Goal: Information Seeking & Learning: Learn about a topic

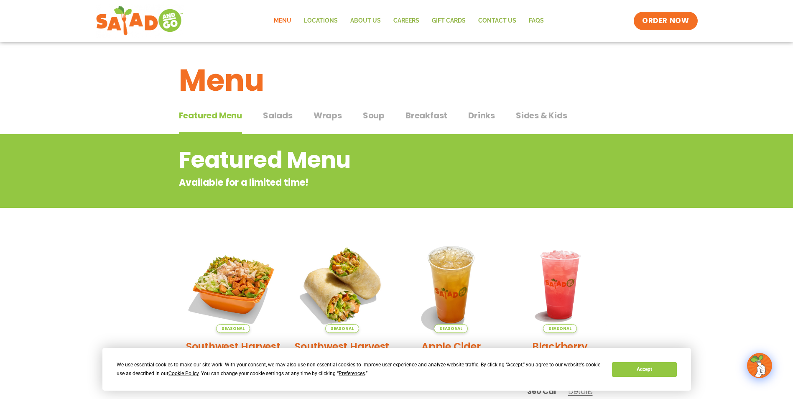
click at [423, 112] on span "Breakfast" at bounding box center [426, 115] width 42 height 13
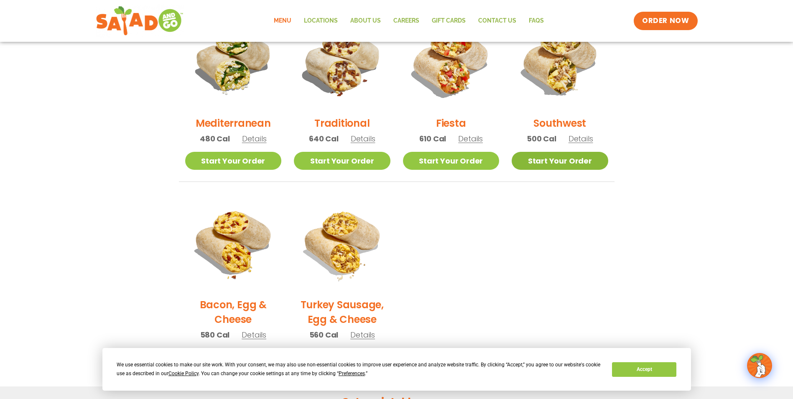
scroll to position [209, 0]
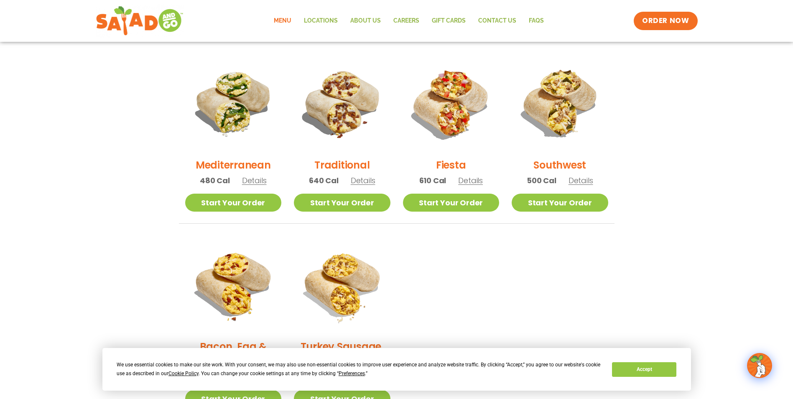
click at [254, 179] on span "Details" at bounding box center [254, 180] width 25 height 10
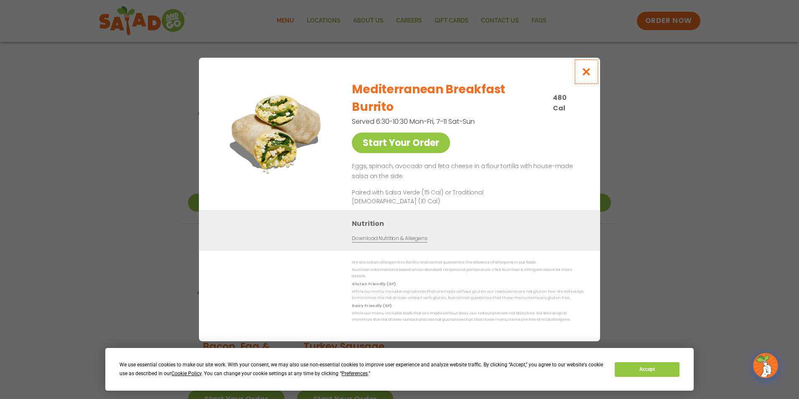
click at [588, 76] on icon "Close modal" at bounding box center [586, 71] width 10 height 9
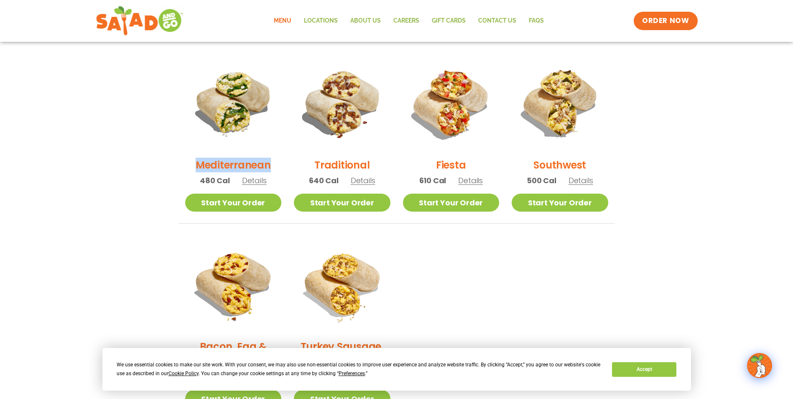
drag, startPoint x: 281, startPoint y: 163, endPoint x: 191, endPoint y: 165, distance: 90.3
click at [191, 165] on li "Mediterranean 480 Cal Details Start Your Order Start Your Order Mediterranean B…" at bounding box center [233, 139] width 109 height 169
drag, startPoint x: 191, startPoint y: 165, endPoint x: 236, endPoint y: 163, distance: 45.2
copy h2 "Mediterranean"
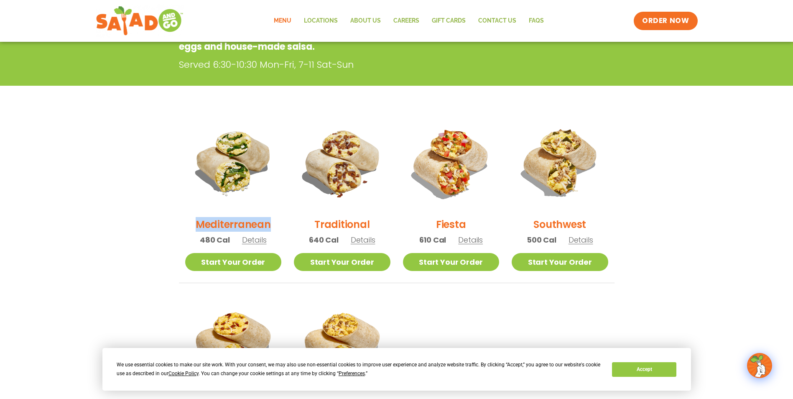
scroll to position [0, 0]
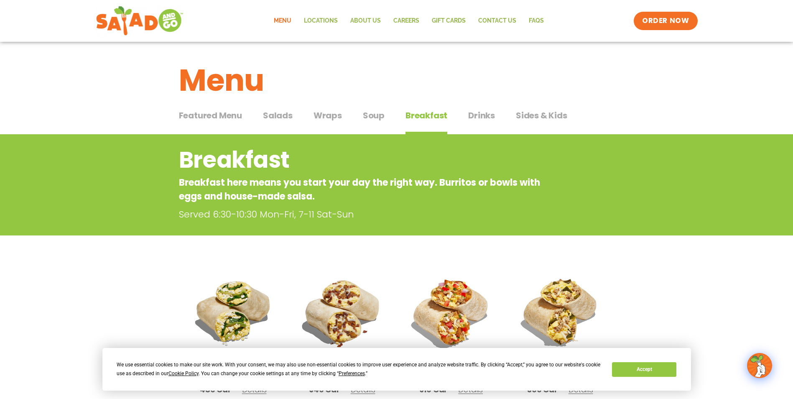
click at [474, 114] on span "Drinks" at bounding box center [481, 115] width 27 height 13
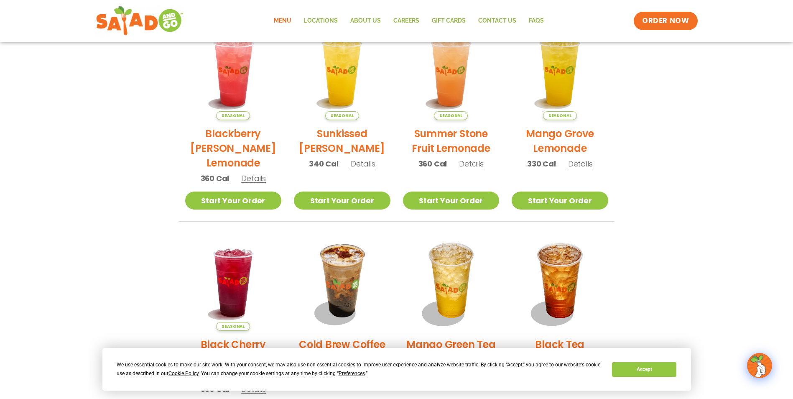
scroll to position [460, 0]
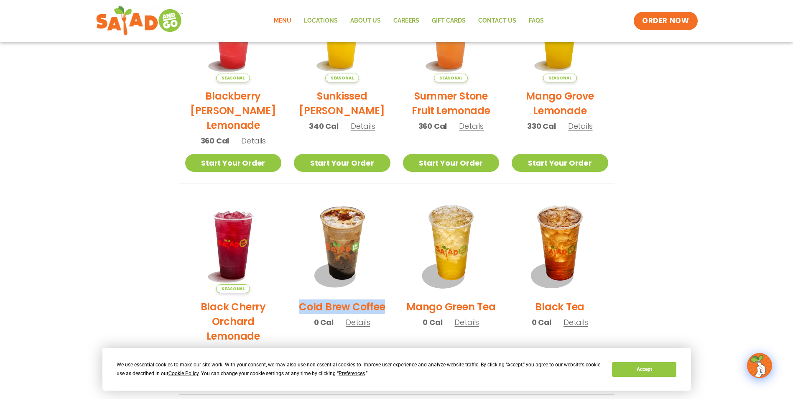
drag, startPoint x: 387, startPoint y: 309, endPoint x: 295, endPoint y: 308, distance: 91.9
click at [295, 308] on div "Cold Brew Coffee 0 Cal Details" at bounding box center [342, 265] width 97 height 139
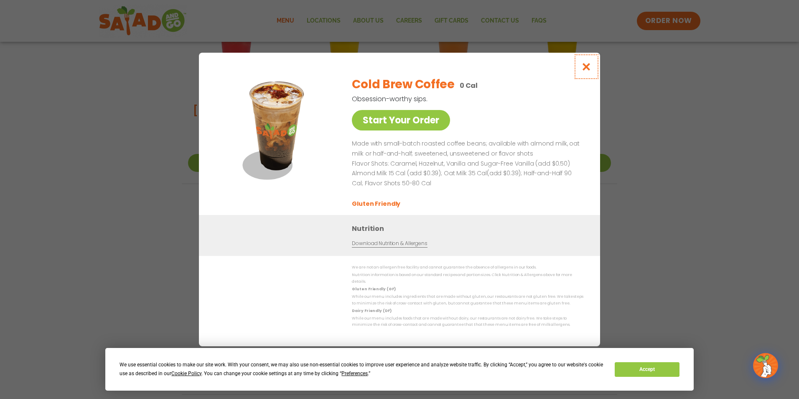
click at [591, 70] on icon "Close modal" at bounding box center [586, 66] width 10 height 9
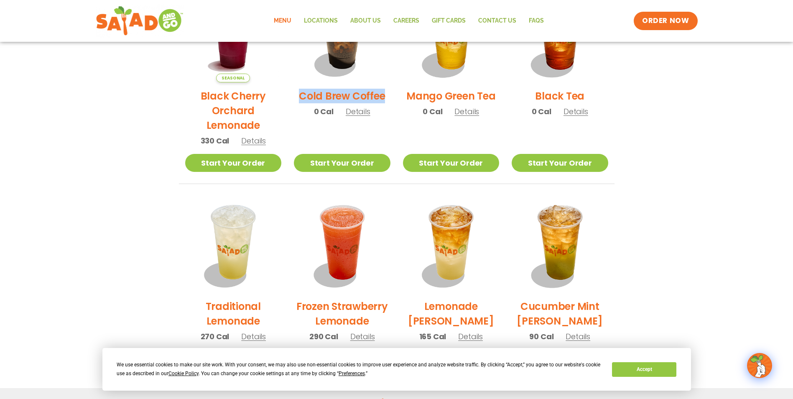
scroll to position [710, 0]
